Goal: Entertainment & Leisure: Browse casually

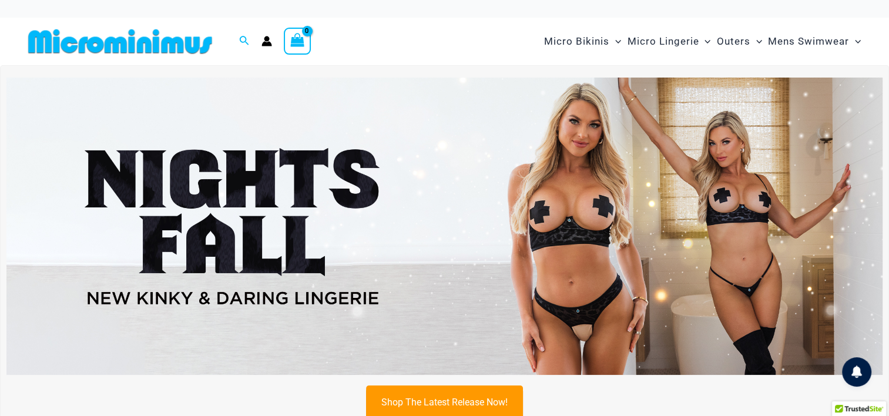
click at [283, 211] on img at bounding box center [444, 227] width 876 height 298
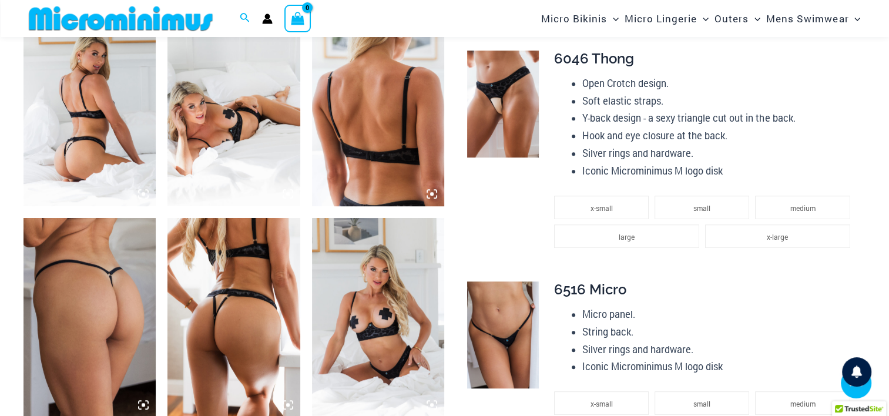
scroll to position [646, 0]
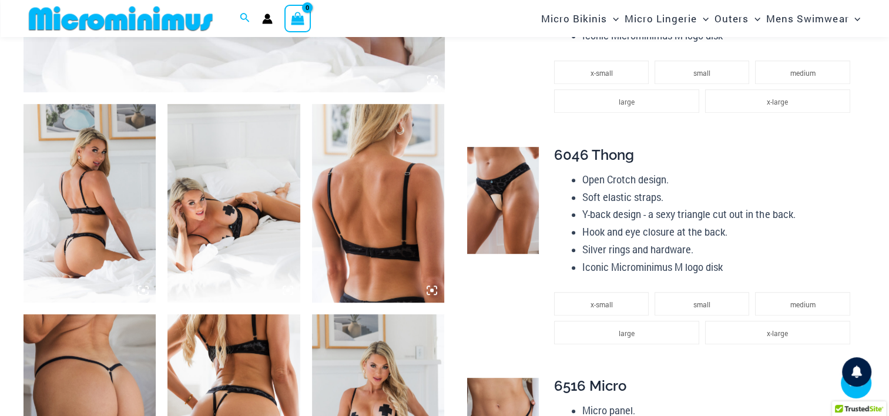
click at [256, 163] on img at bounding box center [233, 203] width 132 height 199
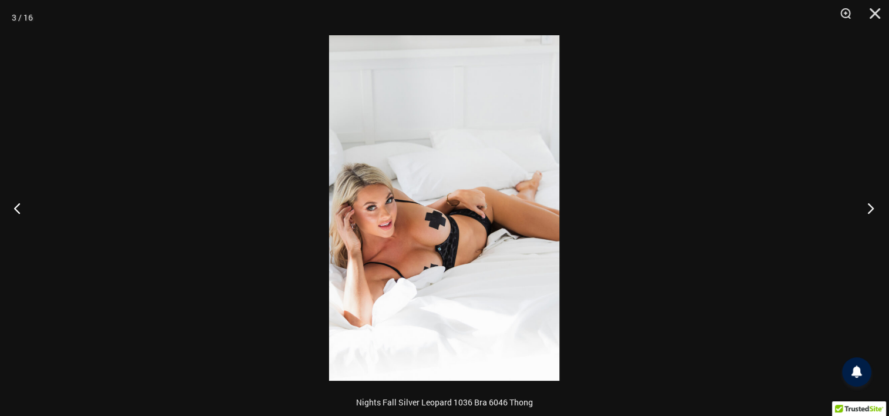
click at [867, 213] on button "Next" at bounding box center [867, 208] width 44 height 59
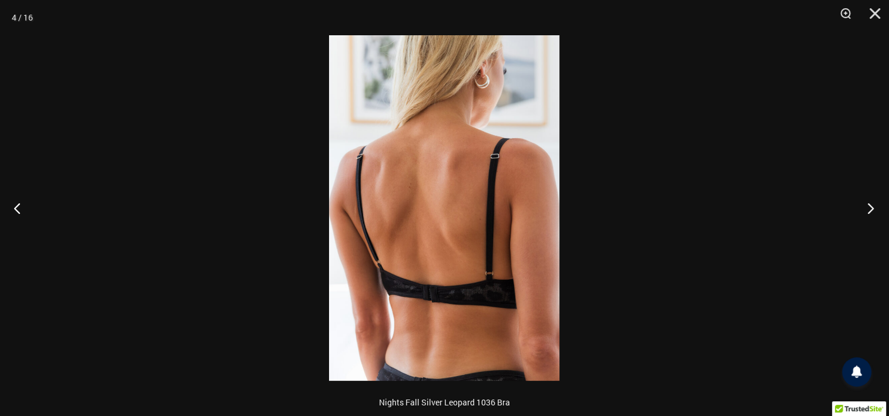
click at [867, 213] on button "Next" at bounding box center [867, 208] width 44 height 59
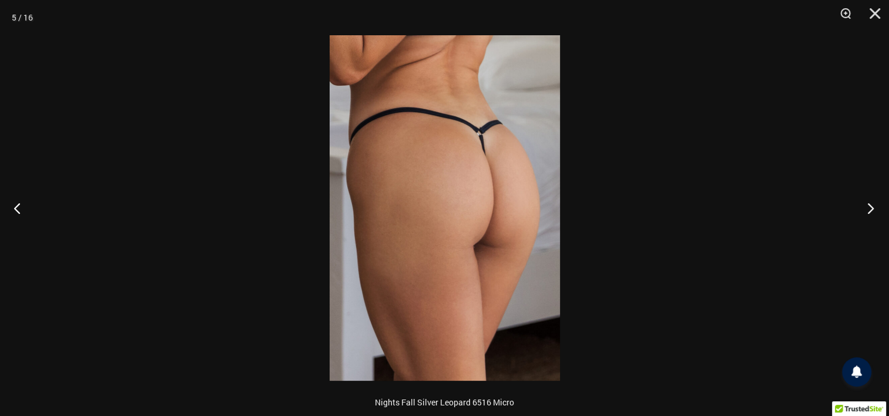
click at [867, 213] on button "Next" at bounding box center [867, 208] width 44 height 59
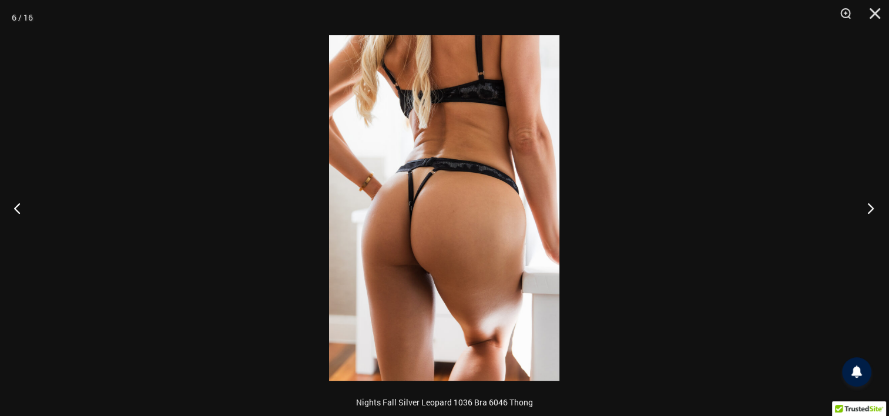
click at [867, 213] on button "Next" at bounding box center [867, 208] width 44 height 59
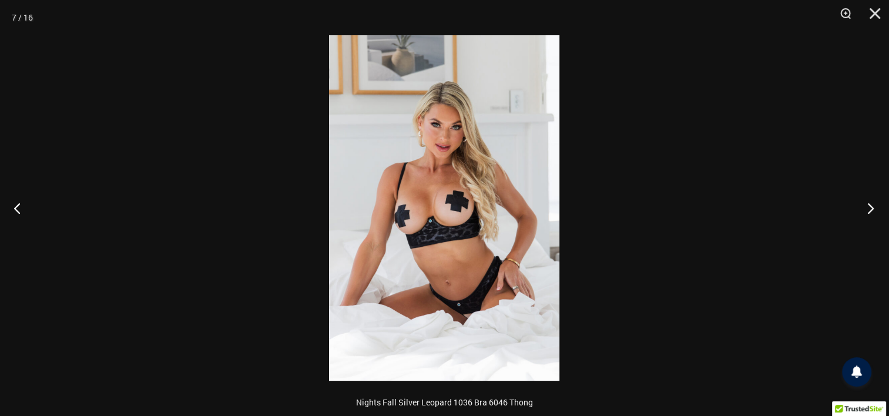
click at [867, 213] on button "Next" at bounding box center [867, 208] width 44 height 59
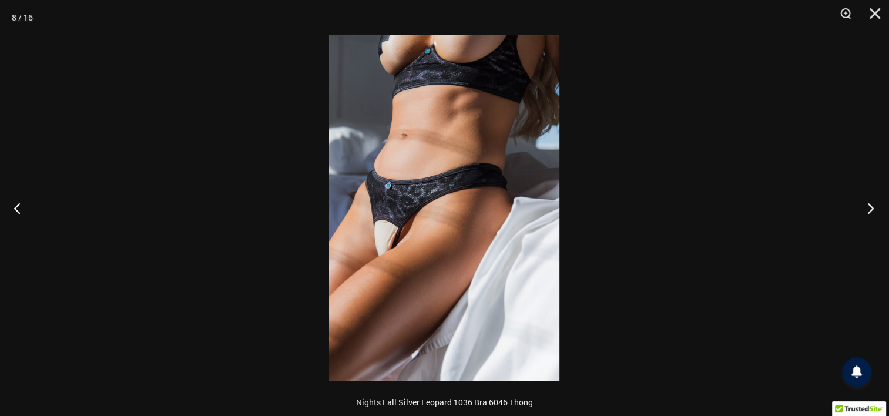
click at [867, 213] on button "Next" at bounding box center [867, 208] width 44 height 59
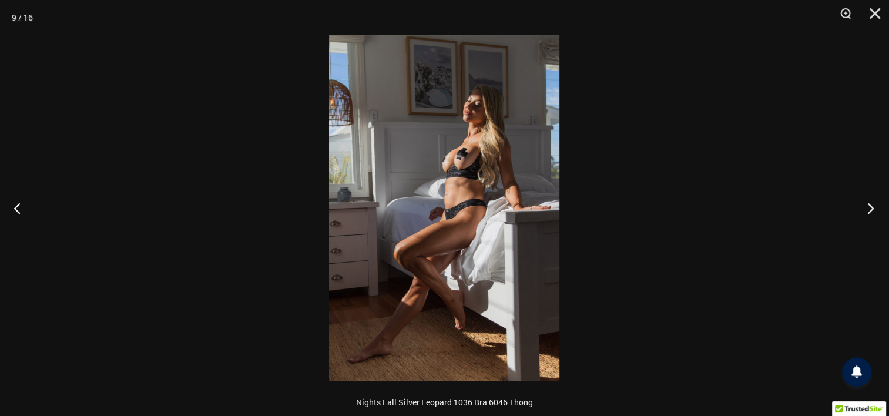
click at [867, 213] on button "Next" at bounding box center [867, 208] width 44 height 59
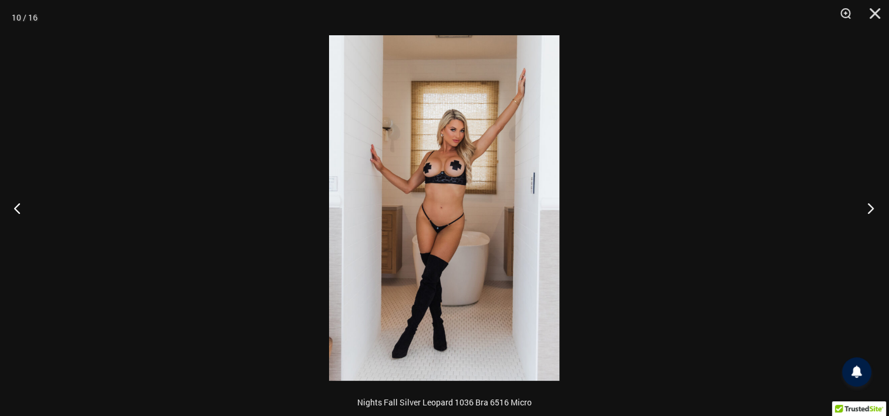
click at [867, 213] on button "Next" at bounding box center [867, 208] width 44 height 59
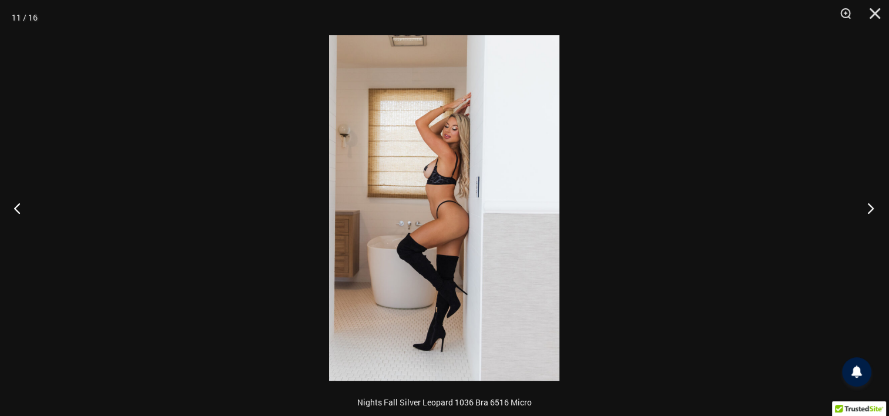
click at [867, 213] on button "Next" at bounding box center [867, 208] width 44 height 59
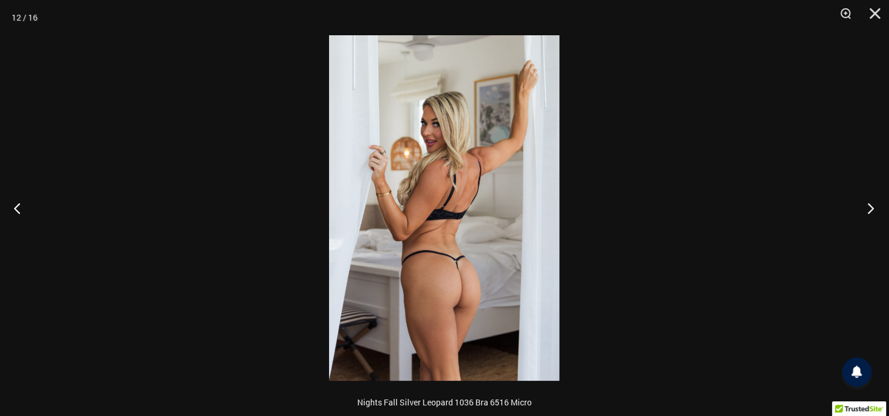
click at [867, 213] on button "Next" at bounding box center [867, 208] width 44 height 59
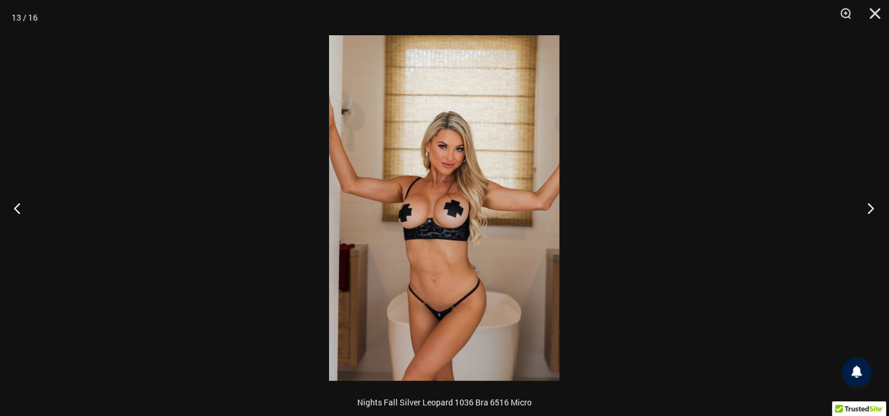
click at [867, 213] on button "Next" at bounding box center [867, 208] width 44 height 59
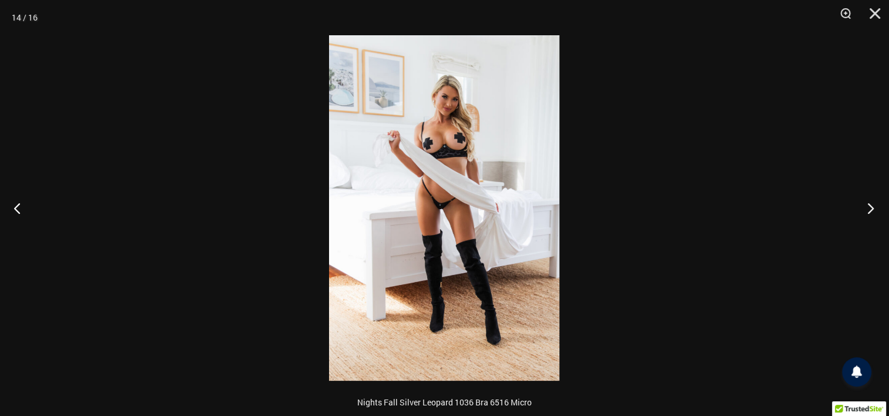
click at [867, 213] on button "Next" at bounding box center [867, 208] width 44 height 59
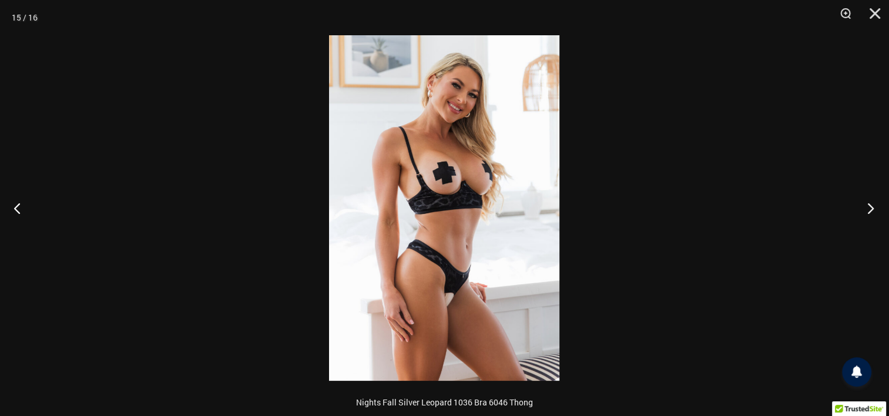
click at [867, 213] on button "Next" at bounding box center [867, 208] width 44 height 59
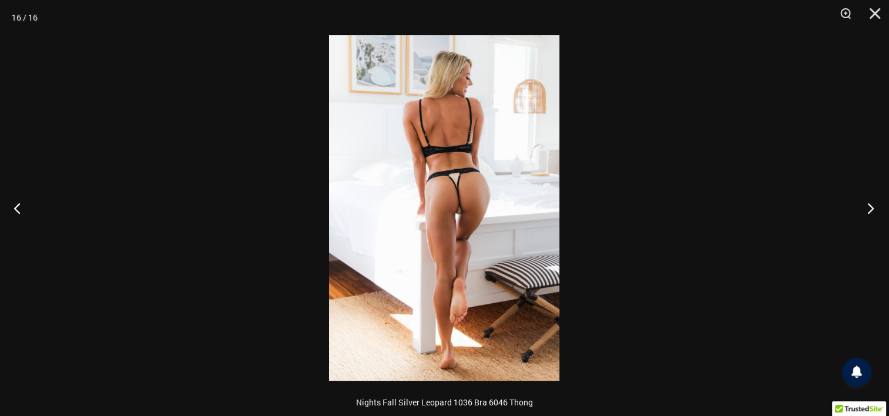
click at [867, 213] on button "Next" at bounding box center [867, 208] width 44 height 59
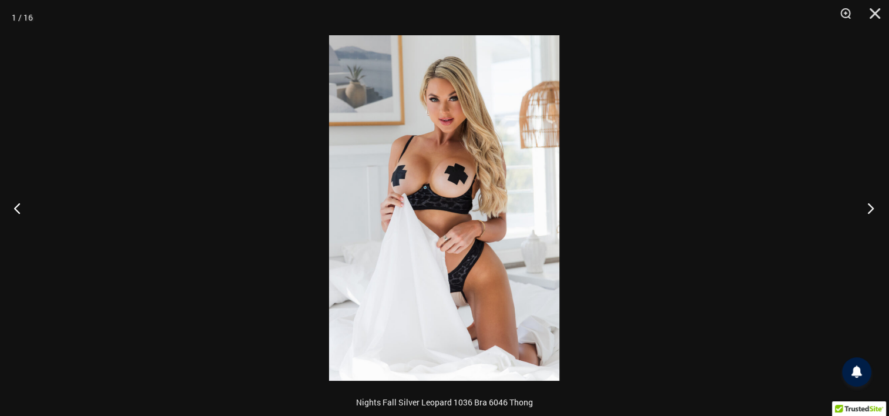
click at [867, 213] on button "Next" at bounding box center [867, 208] width 44 height 59
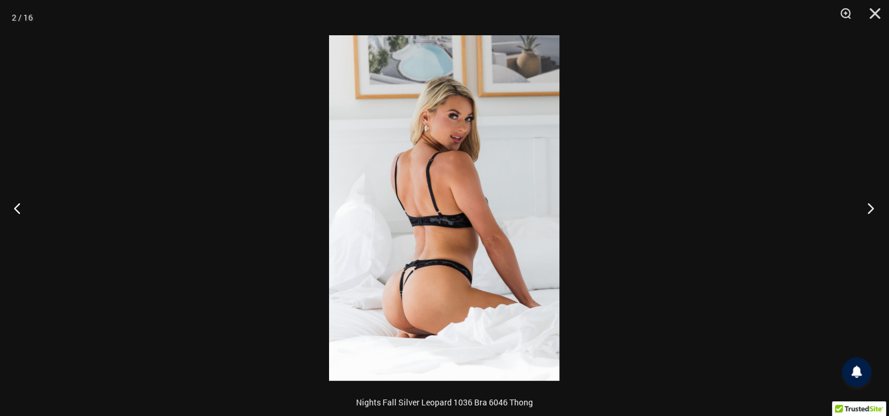
click at [867, 213] on button "Next" at bounding box center [867, 208] width 44 height 59
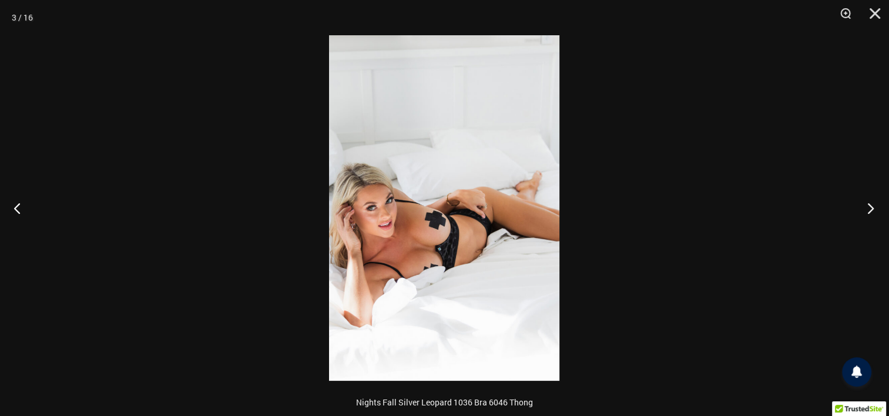
click at [867, 213] on button "Next" at bounding box center [867, 208] width 44 height 59
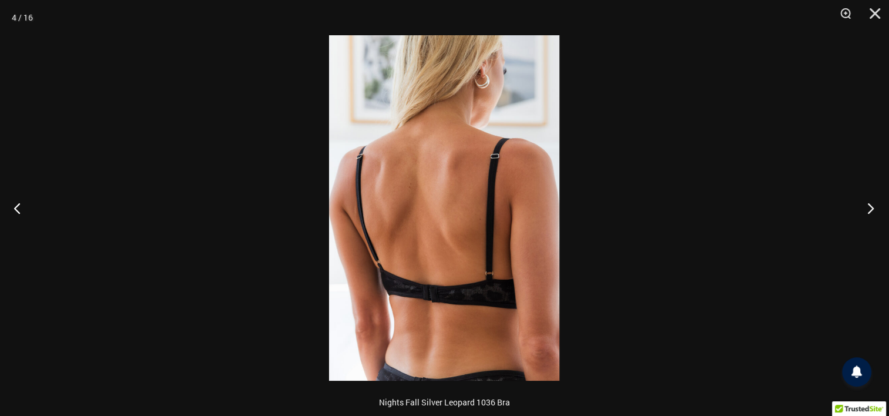
click at [867, 213] on button "Next" at bounding box center [867, 208] width 44 height 59
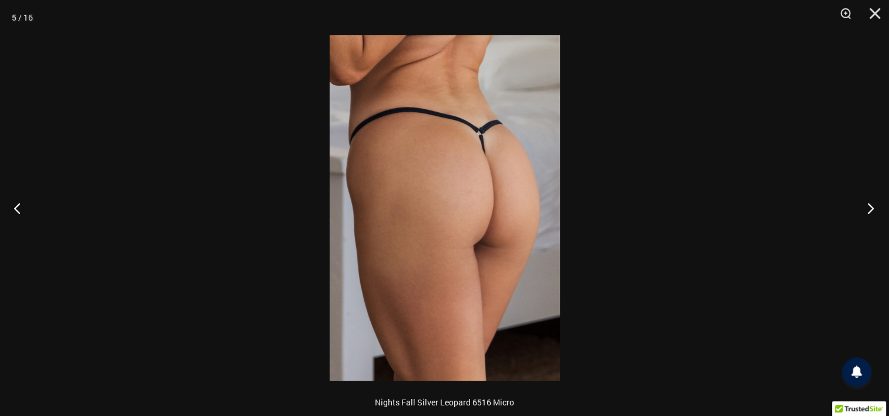
click at [867, 213] on button "Next" at bounding box center [867, 208] width 44 height 59
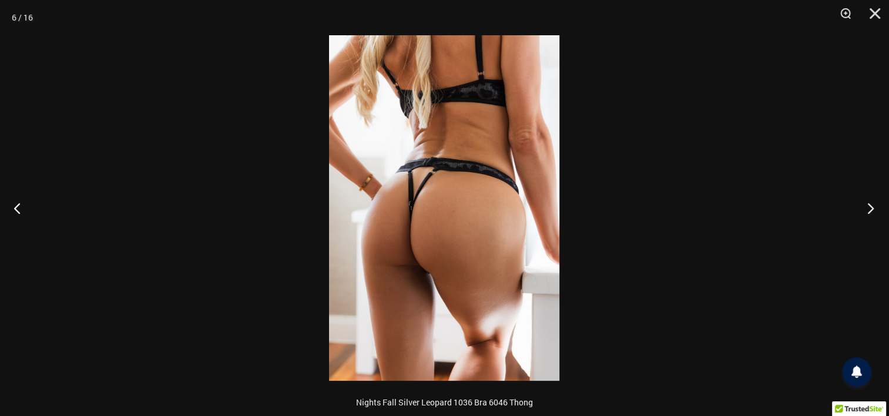
click at [867, 213] on button "Next" at bounding box center [867, 208] width 44 height 59
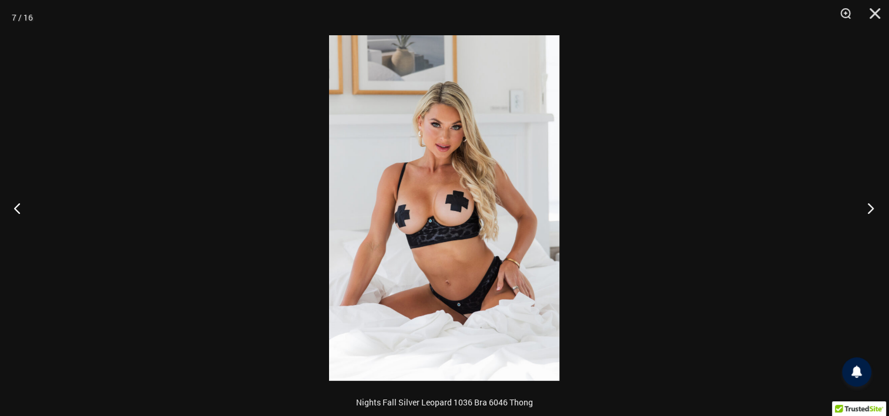
click at [867, 213] on button "Next" at bounding box center [867, 208] width 44 height 59
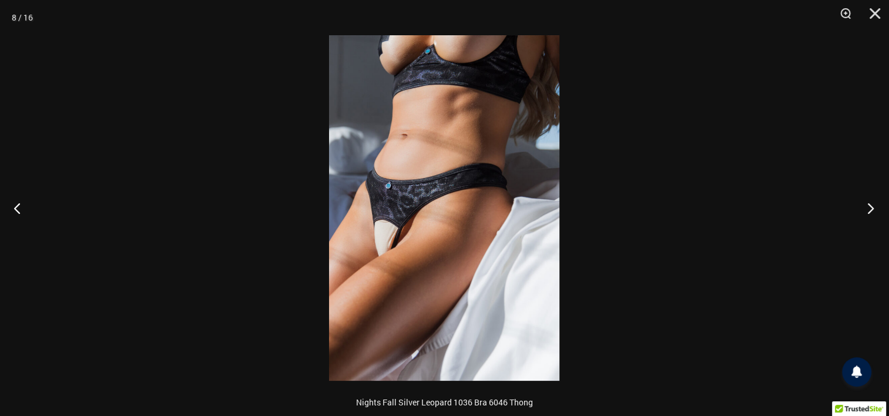
click at [867, 213] on button "Next" at bounding box center [867, 208] width 44 height 59
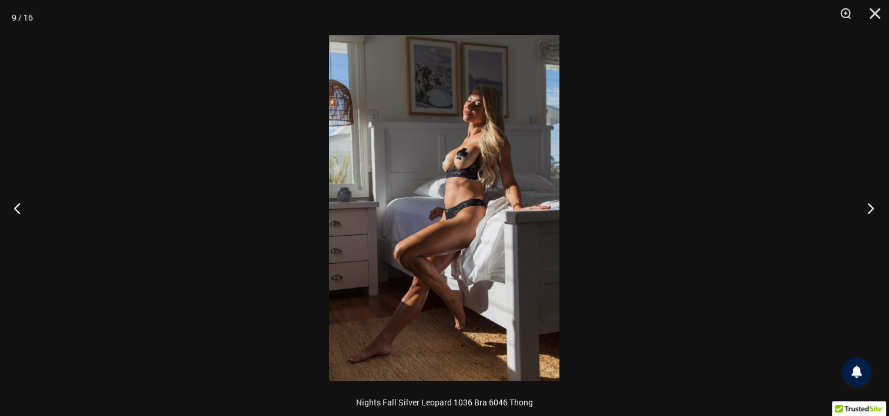
click at [867, 213] on button "Next" at bounding box center [867, 208] width 44 height 59
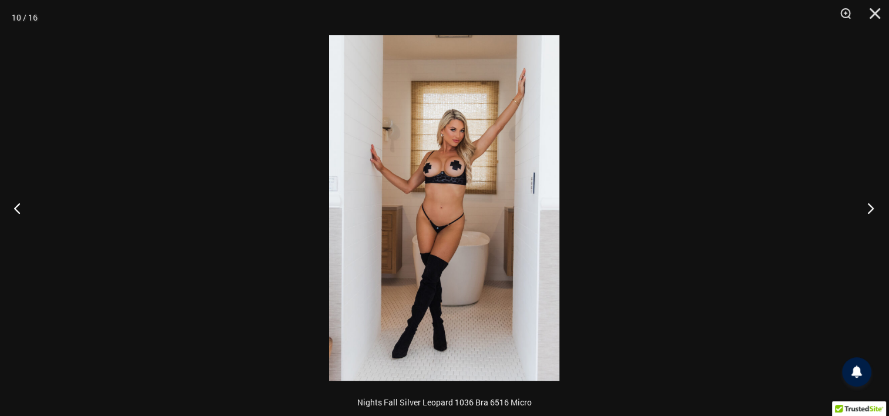
click at [867, 213] on button "Next" at bounding box center [867, 208] width 44 height 59
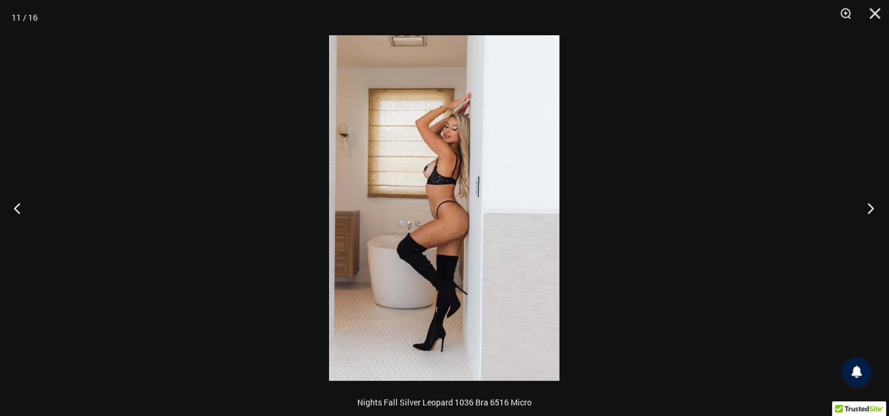
click at [867, 213] on button "Next" at bounding box center [867, 208] width 44 height 59
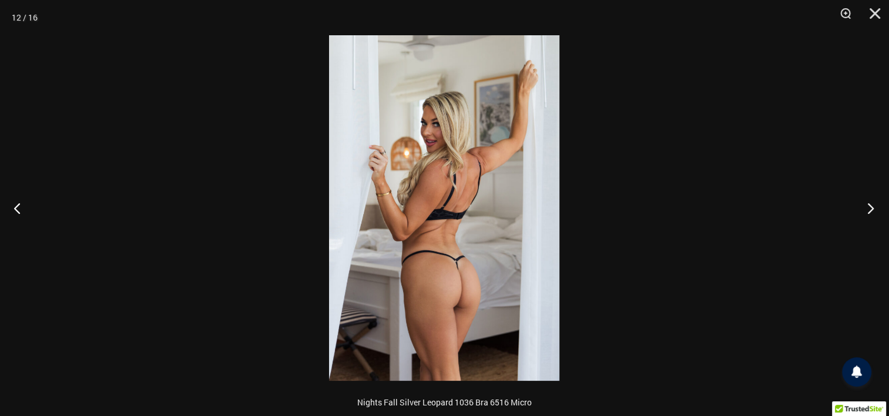
click at [867, 213] on button "Next" at bounding box center [867, 208] width 44 height 59
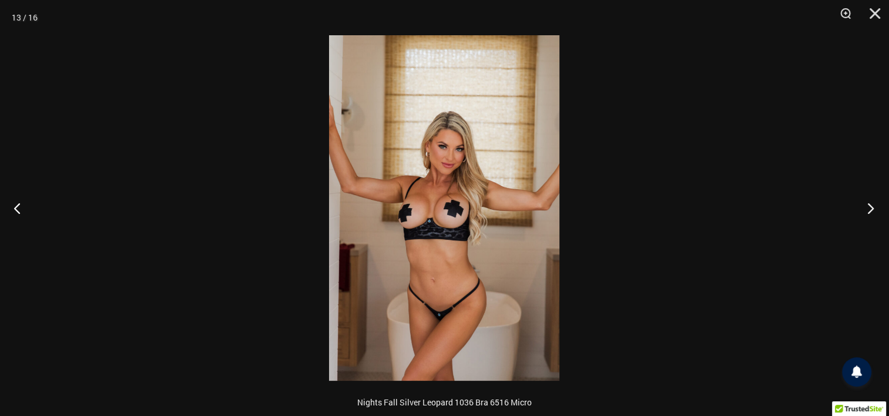
click at [867, 213] on button "Next" at bounding box center [867, 208] width 44 height 59
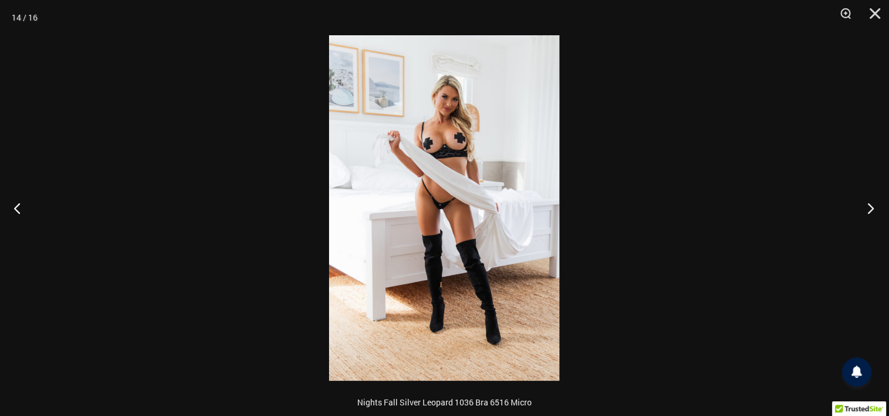
click at [867, 213] on button "Next" at bounding box center [867, 208] width 44 height 59
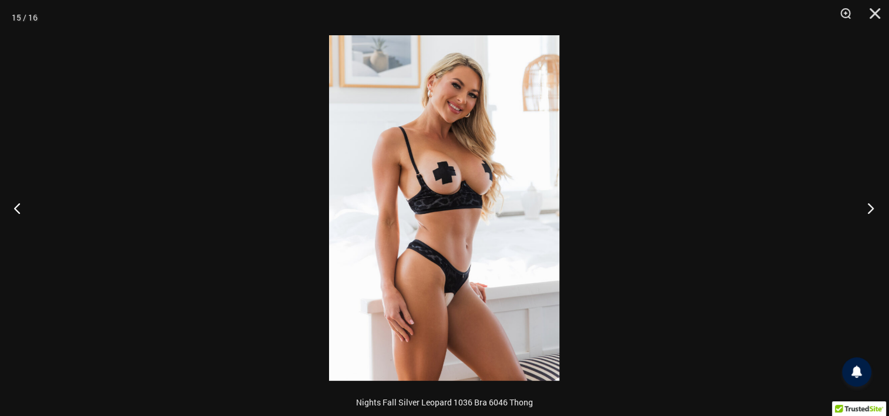
click at [867, 213] on button "Next" at bounding box center [867, 208] width 44 height 59
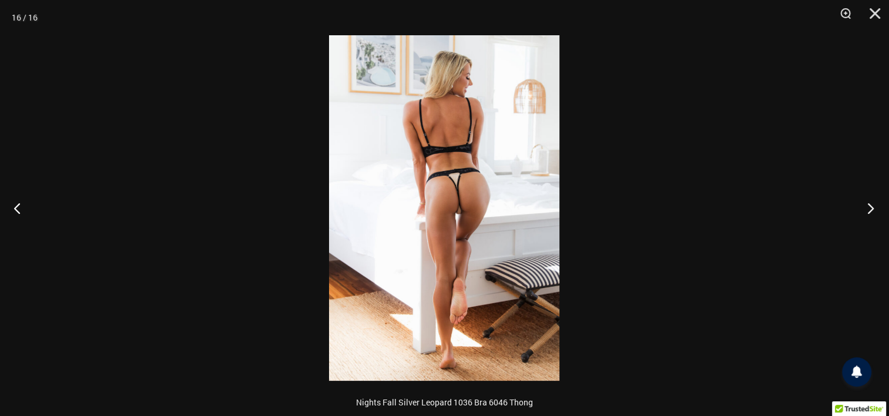
click at [867, 213] on button "Next" at bounding box center [867, 208] width 44 height 59
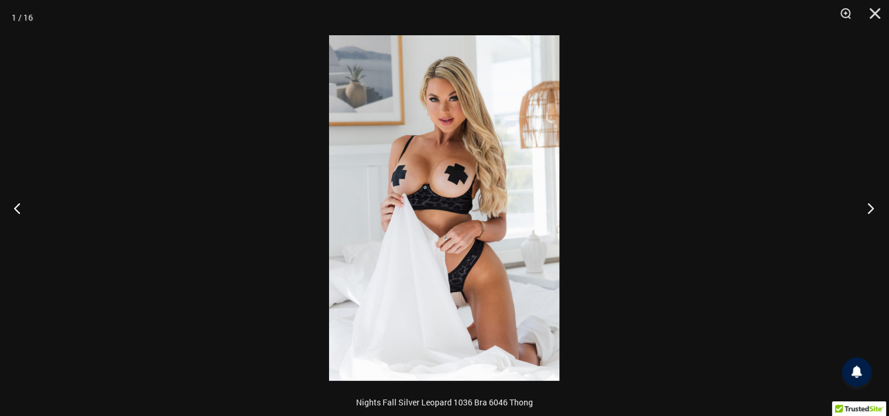
click at [867, 213] on button "Next" at bounding box center [867, 208] width 44 height 59
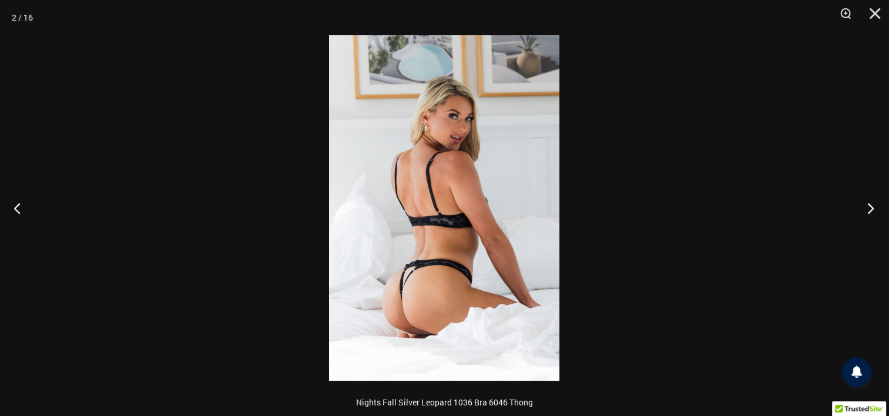
click at [867, 213] on button "Next" at bounding box center [867, 208] width 44 height 59
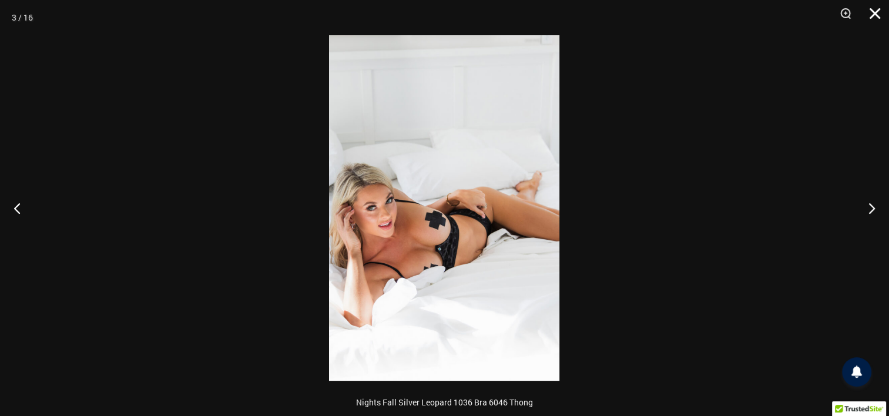
click at [874, 18] on button "Close" at bounding box center [870, 17] width 29 height 35
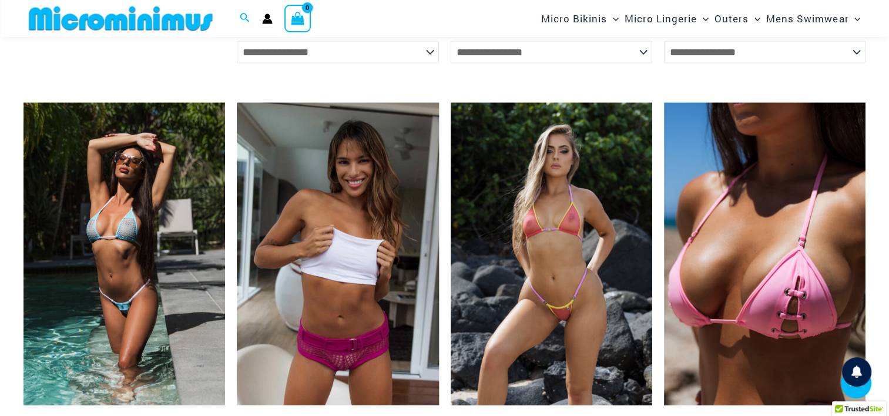
scroll to position [2232, 0]
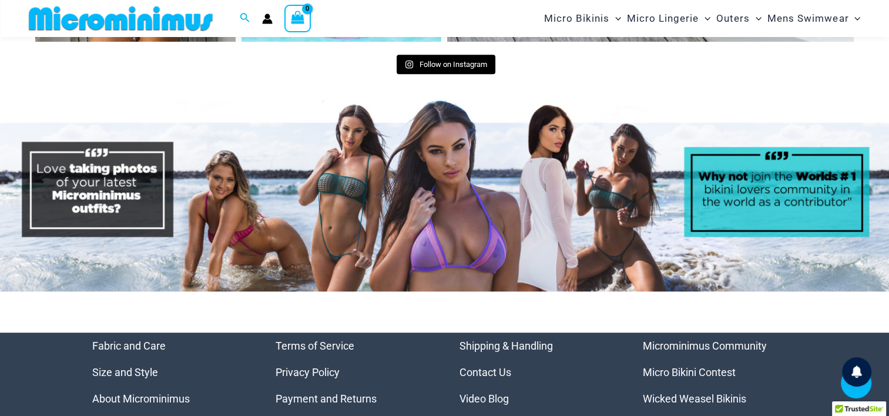
scroll to position [5277, 0]
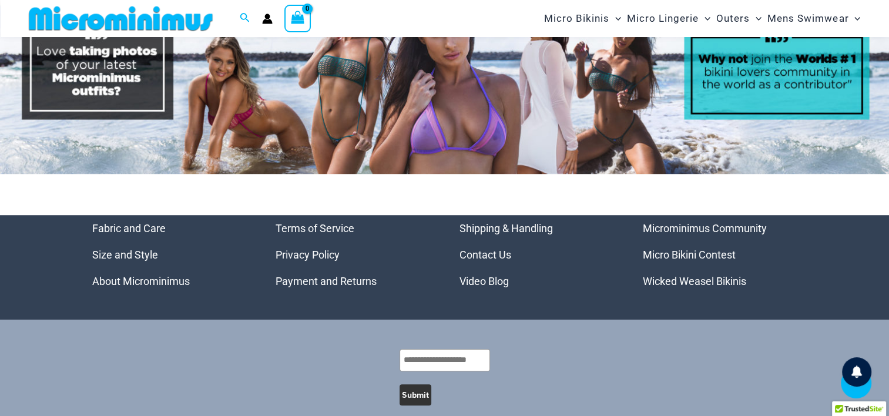
click at [496, 275] on link "Video Blog" at bounding box center [483, 281] width 49 height 12
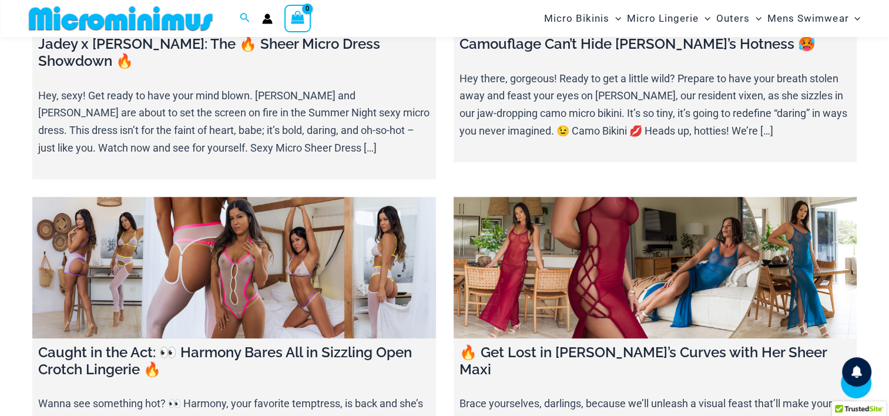
scroll to position [1224, 0]
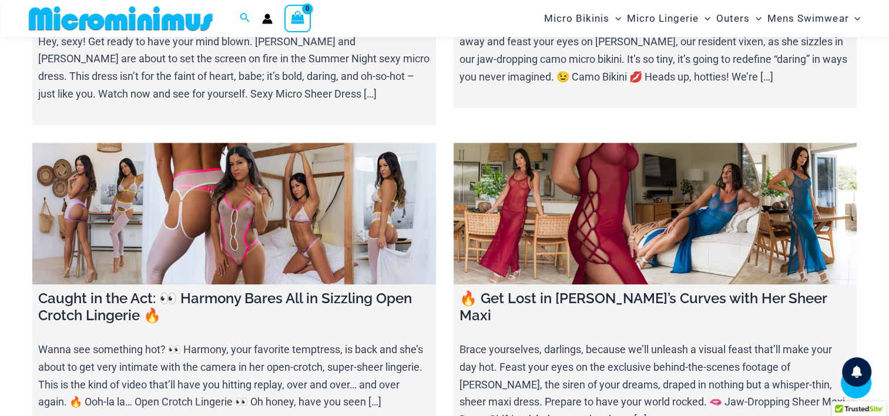
click at [208, 143] on link at bounding box center [234, 214] width 404 height 142
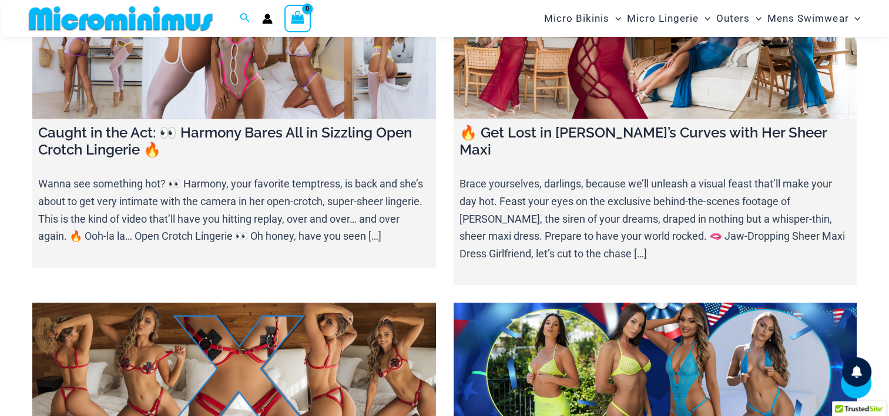
scroll to position [1448, 0]
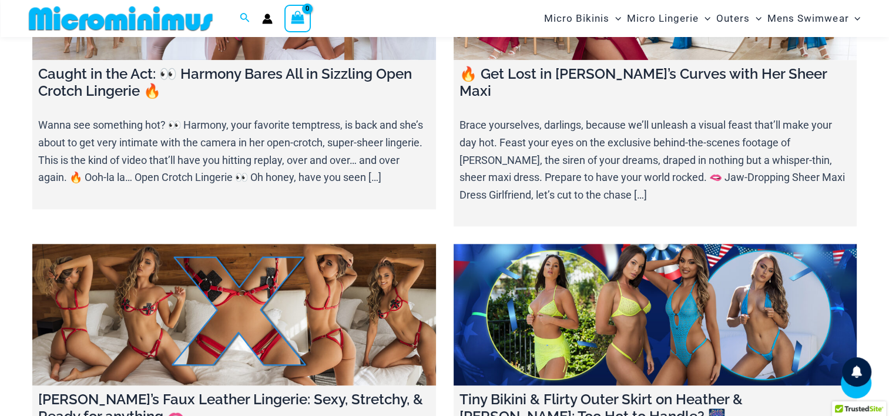
click at [234, 244] on link at bounding box center [234, 315] width 404 height 142
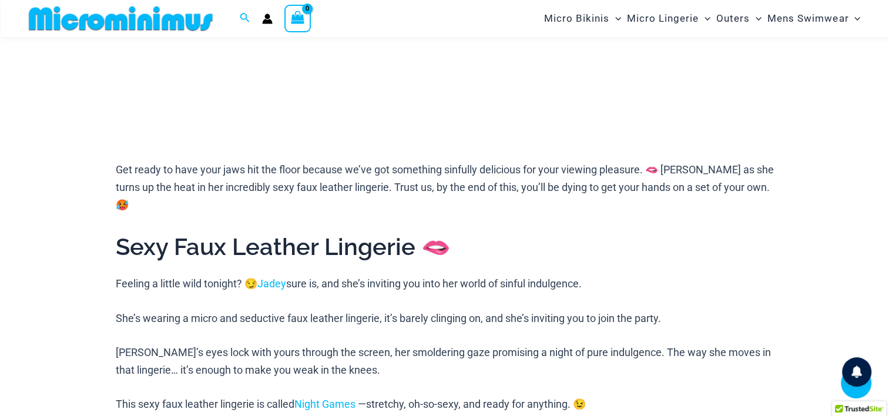
scroll to position [402, 0]
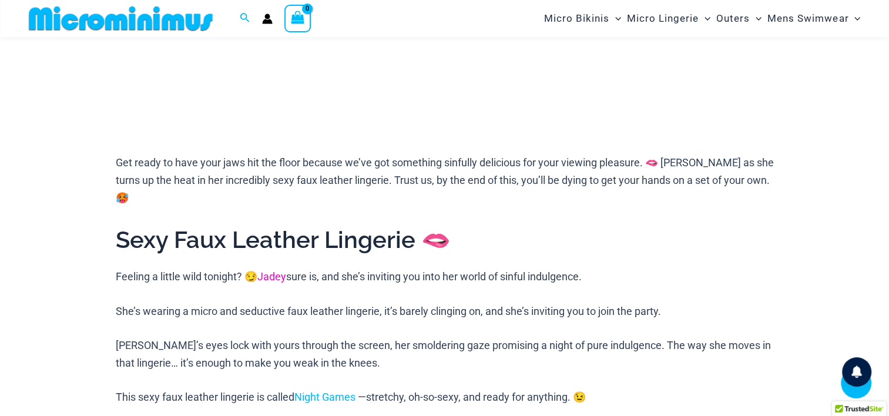
click at [278, 270] on link "Jadey" at bounding box center [271, 276] width 29 height 12
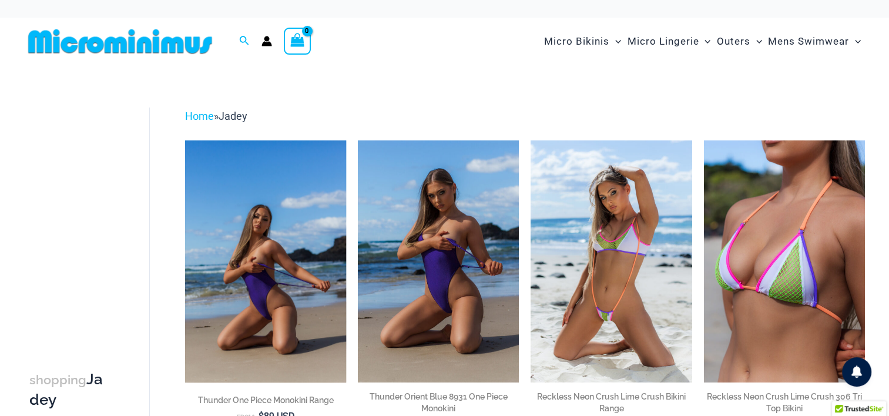
click at [264, 256] on img at bounding box center [265, 260] width 161 height 241
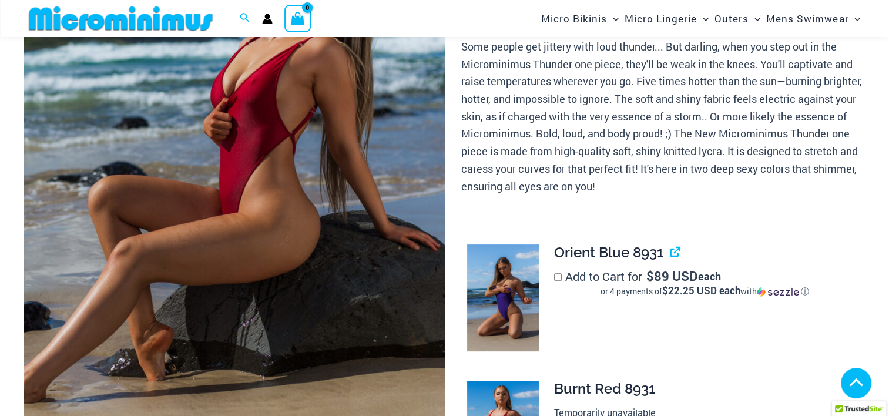
scroll to position [1223, 0]
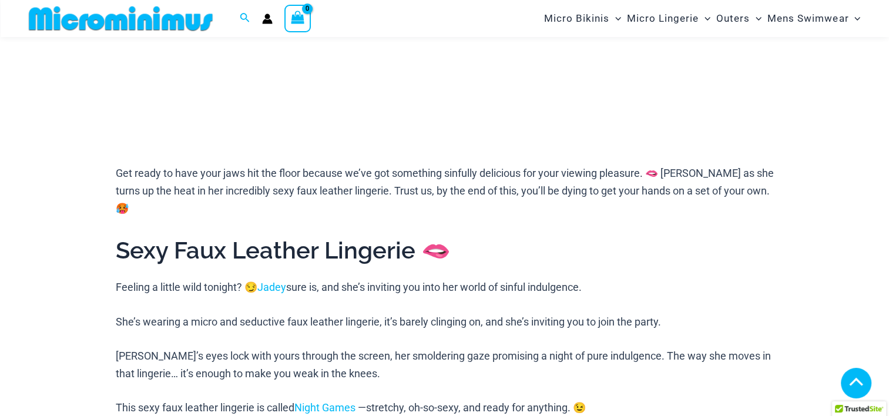
scroll to position [402, 0]
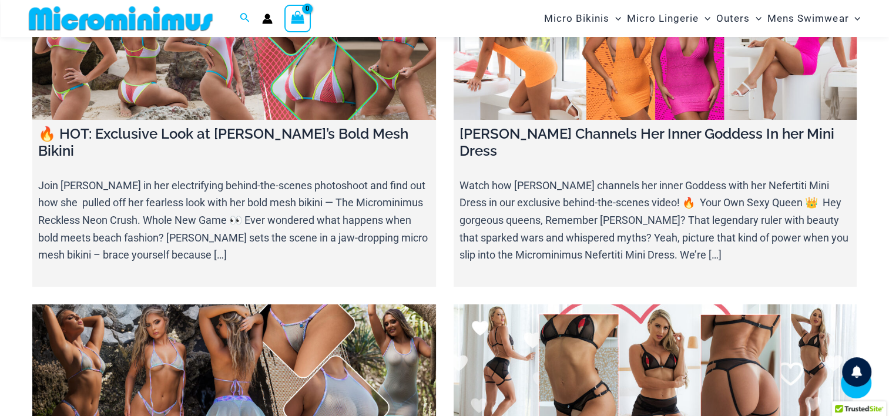
scroll to position [4316, 0]
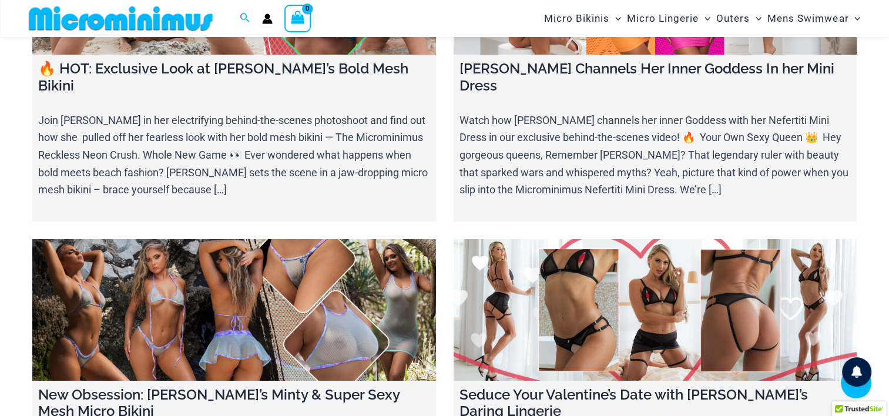
click at [234, 239] on link at bounding box center [234, 310] width 404 height 142
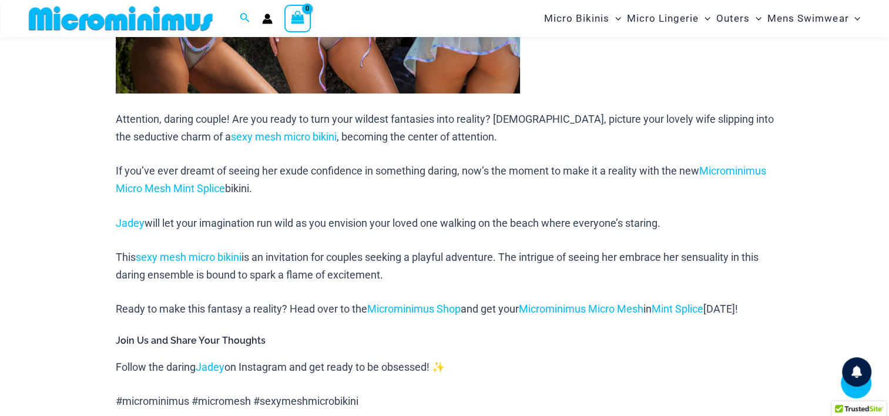
scroll to position [696, 0]
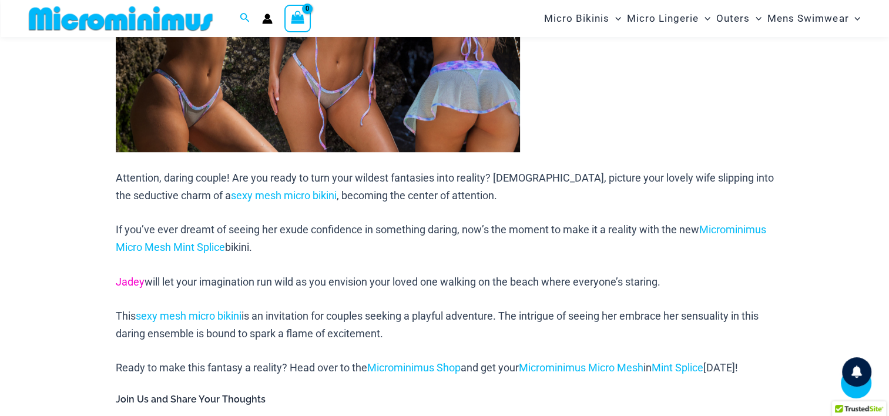
click at [136, 287] on link "Jadey" at bounding box center [130, 282] width 29 height 12
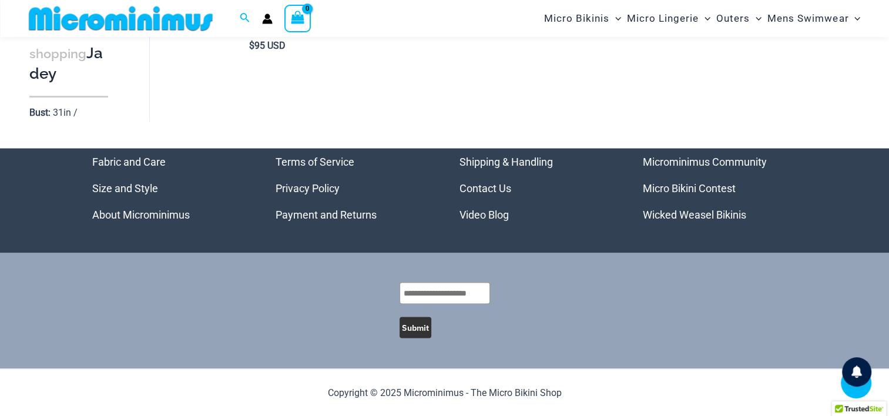
scroll to position [16548, 0]
